Goal: Navigation & Orientation: Find specific page/section

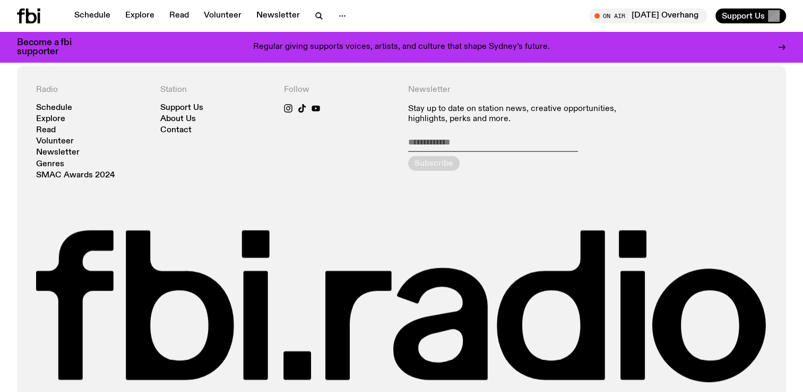
scroll to position [2237, 0]
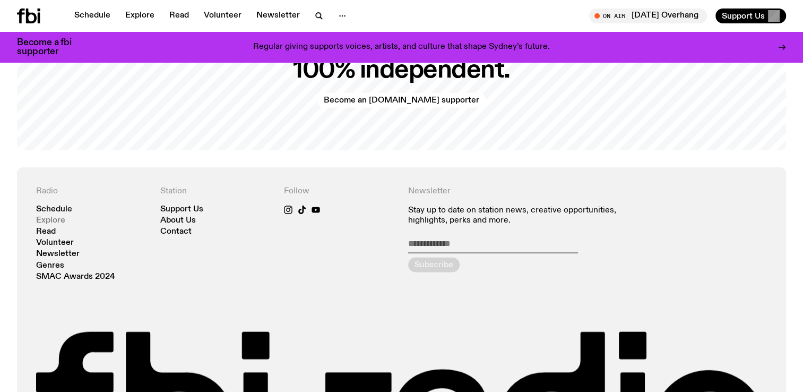
click at [47, 217] on link "Explore" at bounding box center [50, 221] width 29 height 8
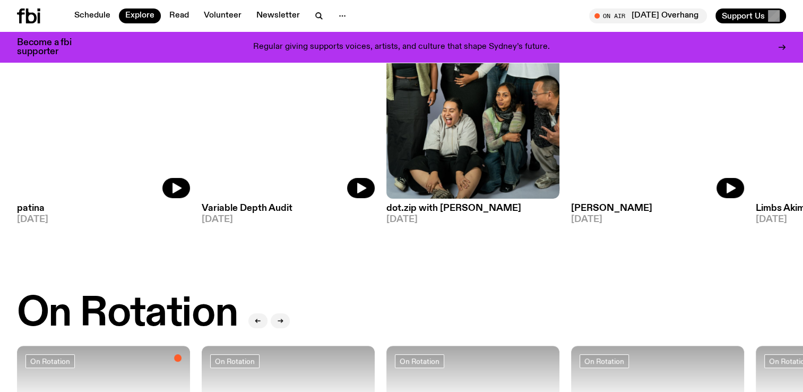
scroll to position [208, 0]
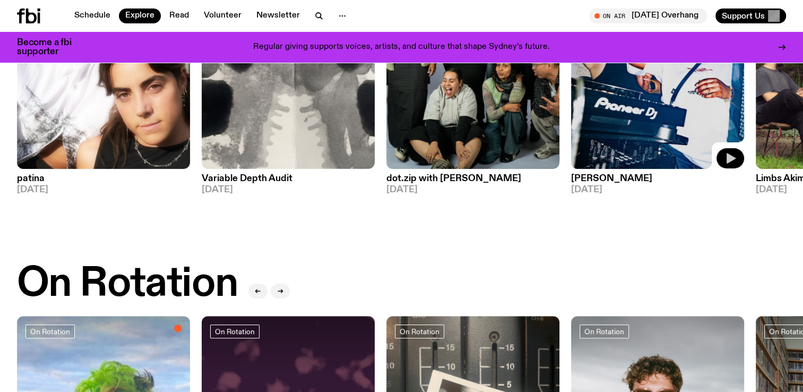
click at [729, 159] on icon "button" at bounding box center [731, 158] width 9 height 11
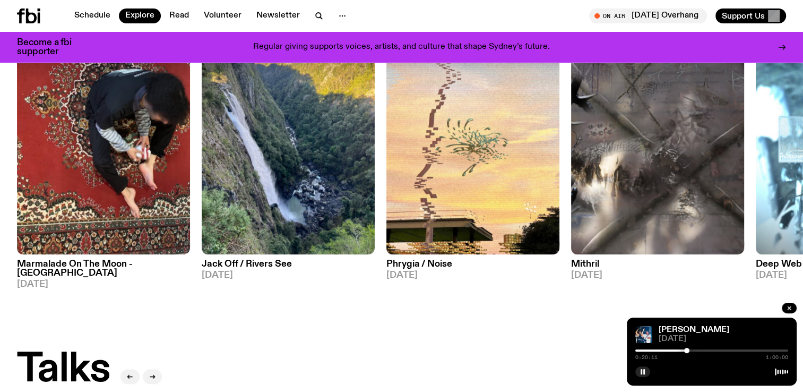
scroll to position [834, 0]
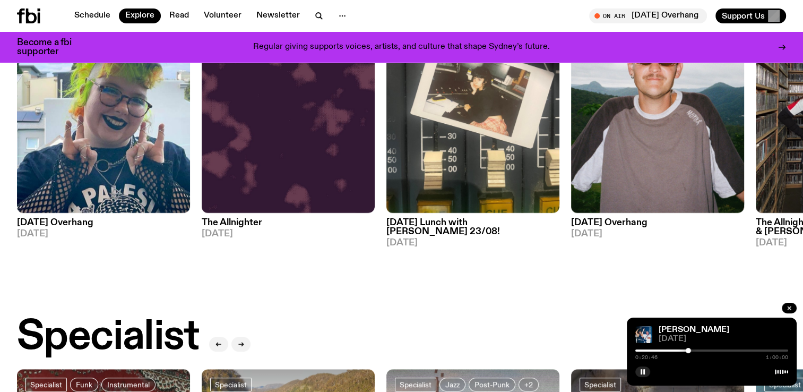
click at [152, 84] on div "On Rotation [DATE] Overhang [DATE]" at bounding box center [103, 110] width 173 height 256
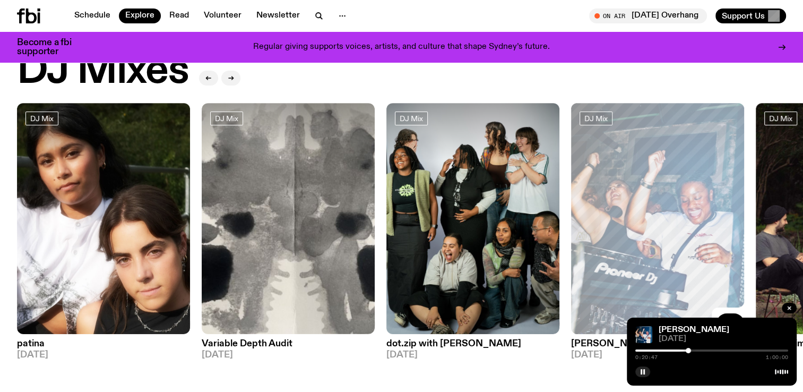
scroll to position [38, 0]
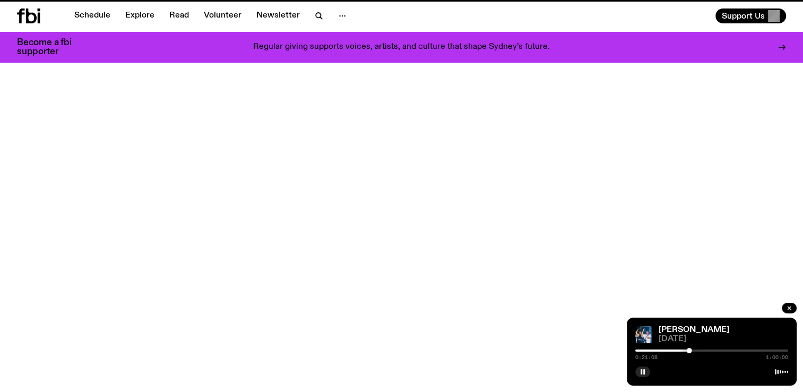
scroll to position [2237, 0]
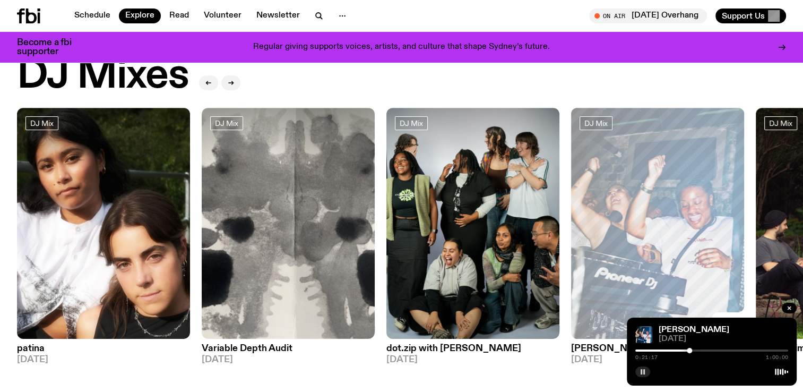
click at [641, 371] on rect "button" at bounding box center [642, 371] width 2 height 5
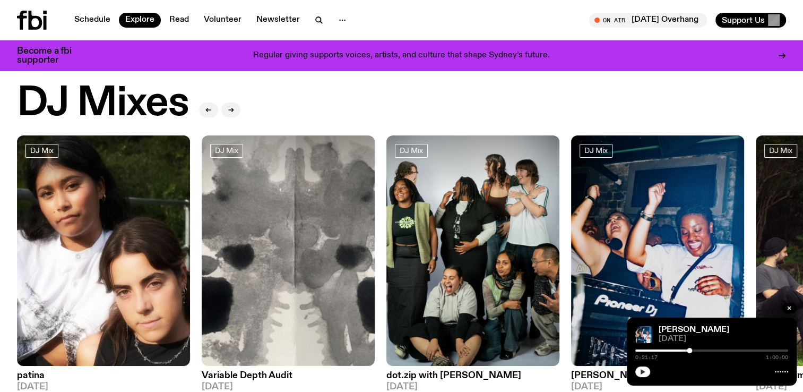
scroll to position [0, 0]
